Goal: Find specific fact: Find specific fact

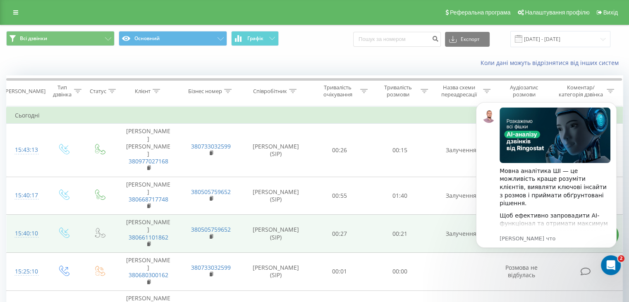
drag, startPoint x: 133, startPoint y: 221, endPoint x: 144, endPoint y: 228, distance: 12.6
click at [158, 225] on td "[PERSON_NAME] 380661101862" at bounding box center [148, 234] width 62 height 38
click at [133, 220] on td "[PERSON_NAME] 380661101862" at bounding box center [148, 234] width 62 height 38
drag, startPoint x: 133, startPoint y: 220, endPoint x: 144, endPoint y: 222, distance: 10.4
click at [144, 222] on td "[PERSON_NAME] 380661101862" at bounding box center [148, 234] width 62 height 38
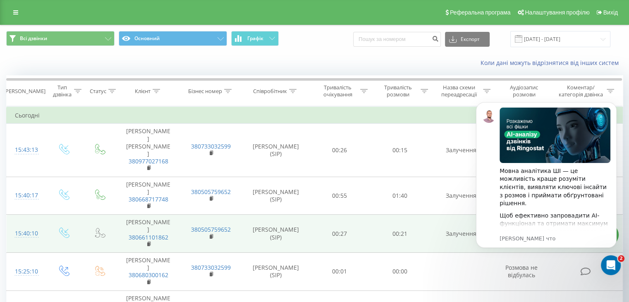
click at [344, 215] on td "00:27" at bounding box center [340, 234] width 60 height 38
drag, startPoint x: 133, startPoint y: 218, endPoint x: 165, endPoint y: 237, distance: 37.4
click at [165, 237] on td "[PERSON_NAME] 380661101862" at bounding box center [148, 234] width 62 height 38
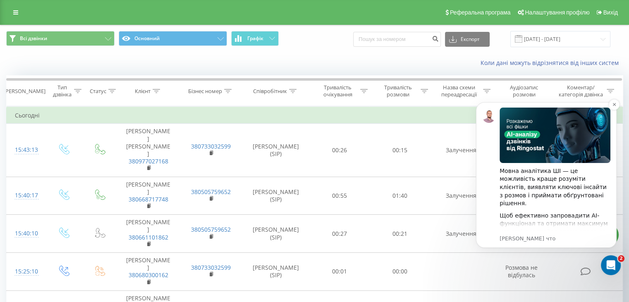
click at [603, 105] on div "Мовна аналітика ШІ — це можливість краще розуміти клієнтів, виявляти ключові ін…" at bounding box center [546, 175] width 141 height 146
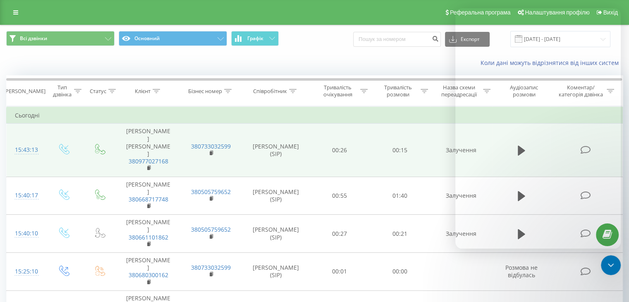
click at [447, 157] on td "Залучення" at bounding box center [461, 150] width 62 height 53
click at [489, 149] on td "Залучення" at bounding box center [461, 150] width 62 height 53
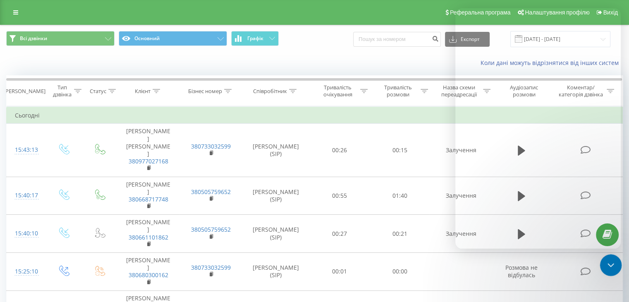
click at [609, 265] on icon "Закрыть службу сообщений Intercom" at bounding box center [610, 263] width 6 height 3
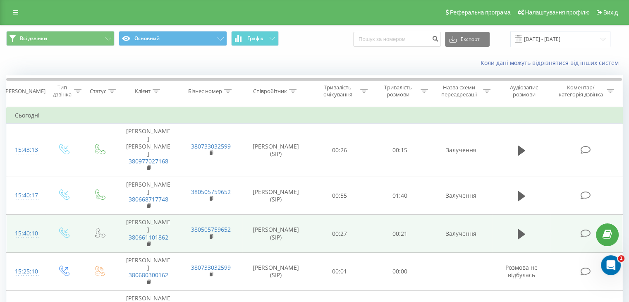
drag, startPoint x: 132, startPoint y: 220, endPoint x: 172, endPoint y: 238, distance: 44.1
click at [172, 238] on td "[PERSON_NAME] 380661101862" at bounding box center [148, 234] width 62 height 38
drag, startPoint x: 129, startPoint y: 219, endPoint x: 170, endPoint y: 232, distance: 42.9
click at [170, 232] on td "[PERSON_NAME] 380661101862" at bounding box center [148, 234] width 62 height 38
drag, startPoint x: 183, startPoint y: 221, endPoint x: 179, endPoint y: 222, distance: 4.6
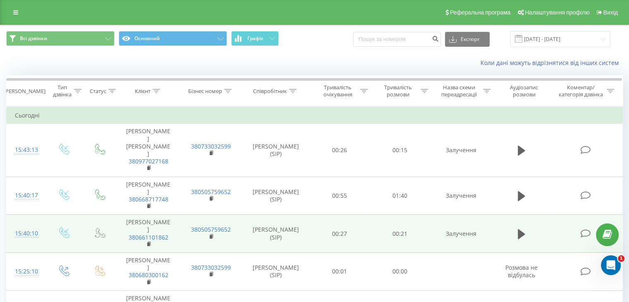
click at [182, 221] on td "380505759652" at bounding box center [211, 234] width 62 height 38
drag, startPoint x: 134, startPoint y: 220, endPoint x: 170, endPoint y: 238, distance: 40.5
click at [170, 238] on td "[PERSON_NAME] 380661101862" at bounding box center [148, 234] width 62 height 38
copy td "[PERSON_NAME] 380661101862"
